Goal: Information Seeking & Learning: Learn about a topic

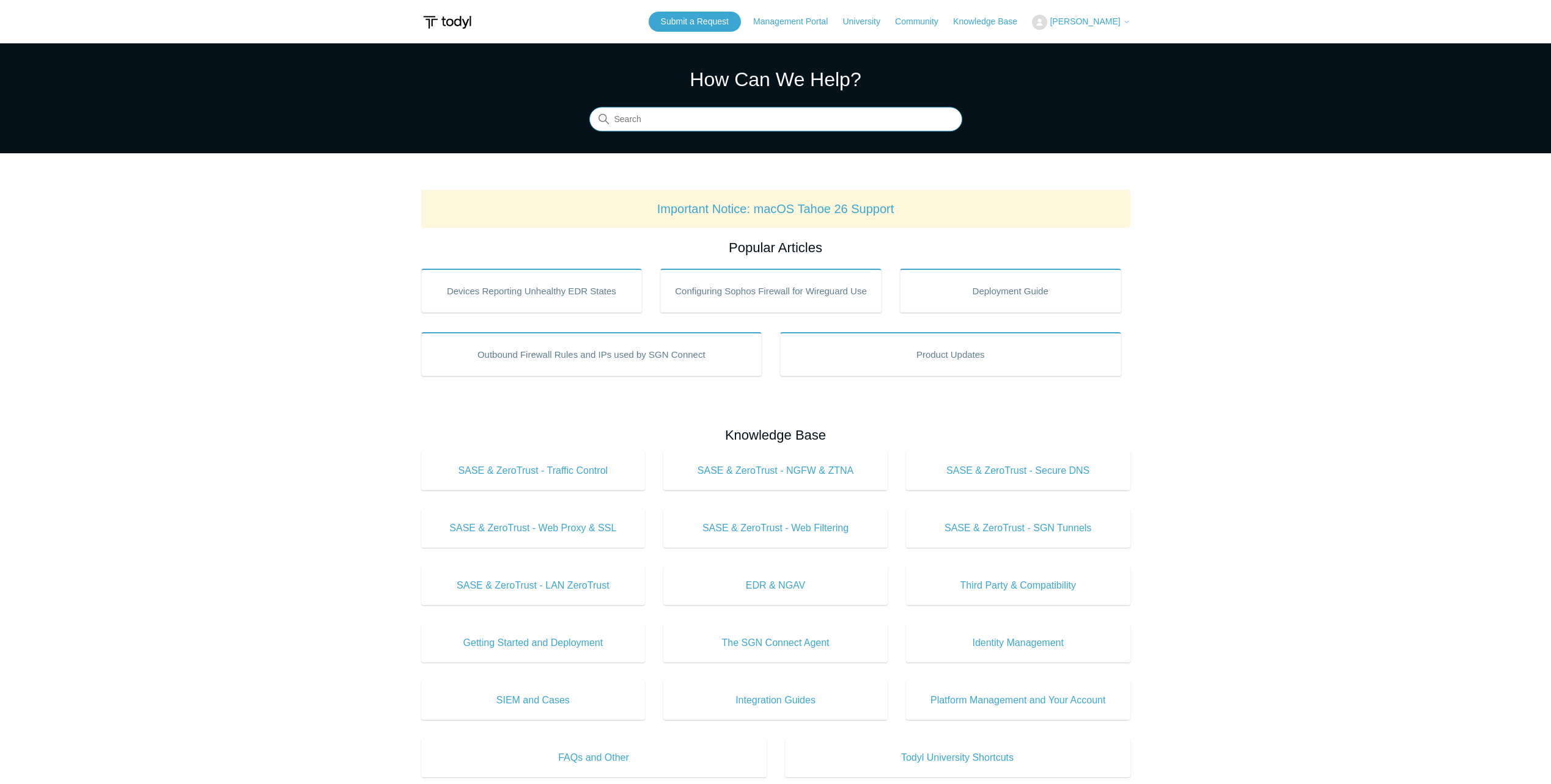
click at [655, 116] on input "Search" at bounding box center [776, 119] width 373 height 24
type input "mic"
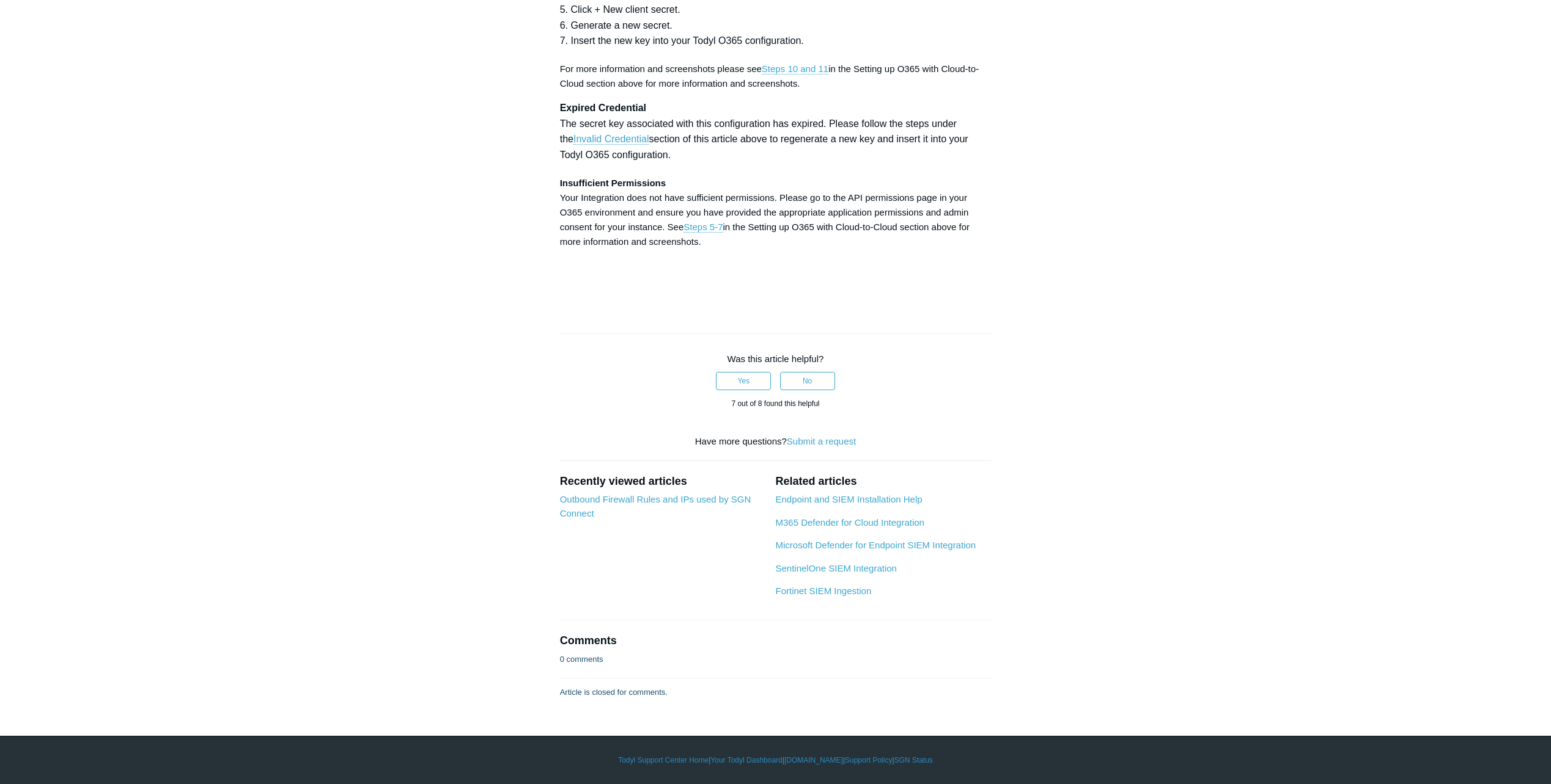
scroll to position [6786, 0]
click at [806, 522] on link "M365 Defender for Cloud Integration" at bounding box center [850, 523] width 149 height 11
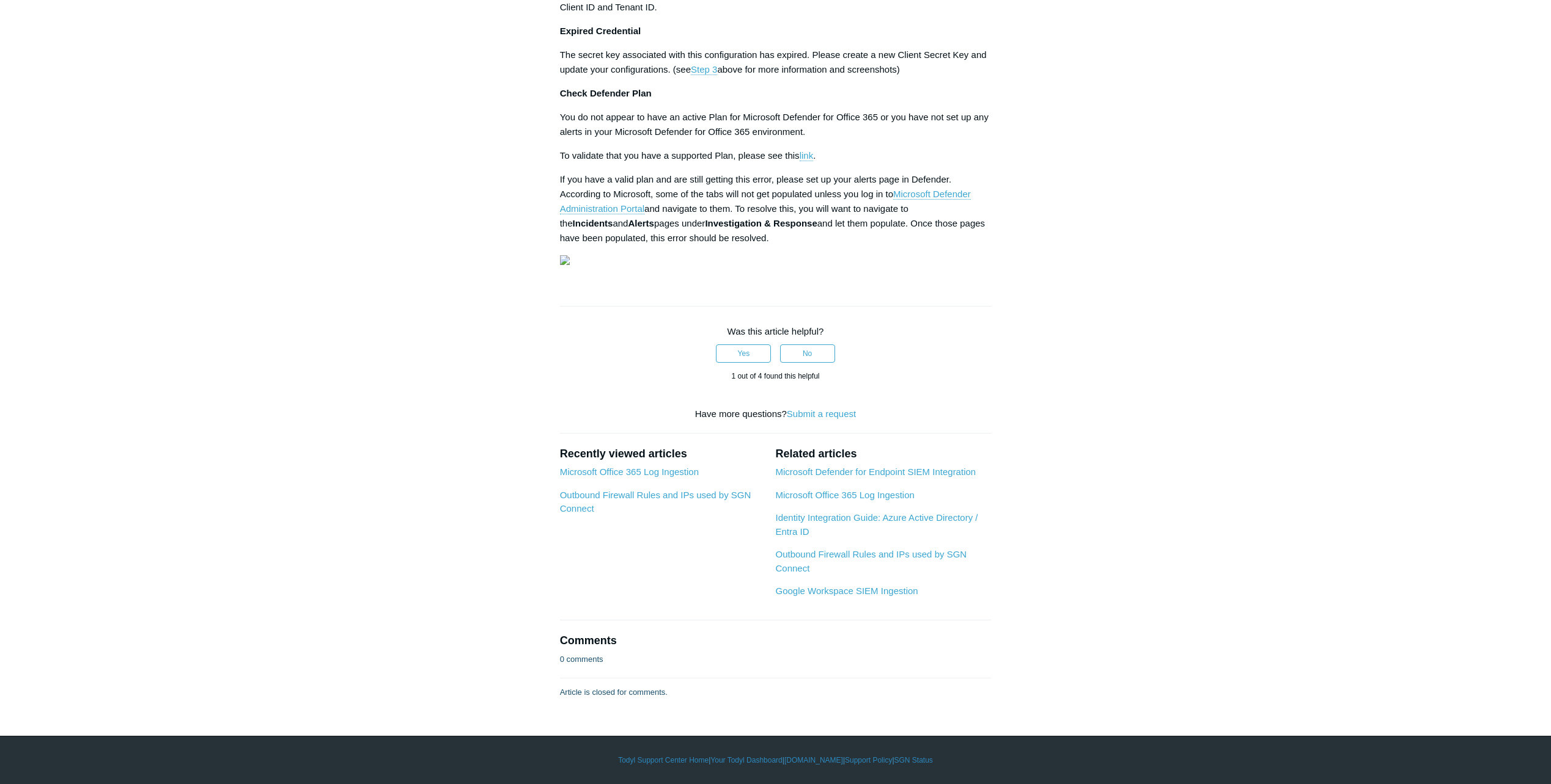
scroll to position [2199, 0]
